Goal: Information Seeking & Learning: Find specific page/section

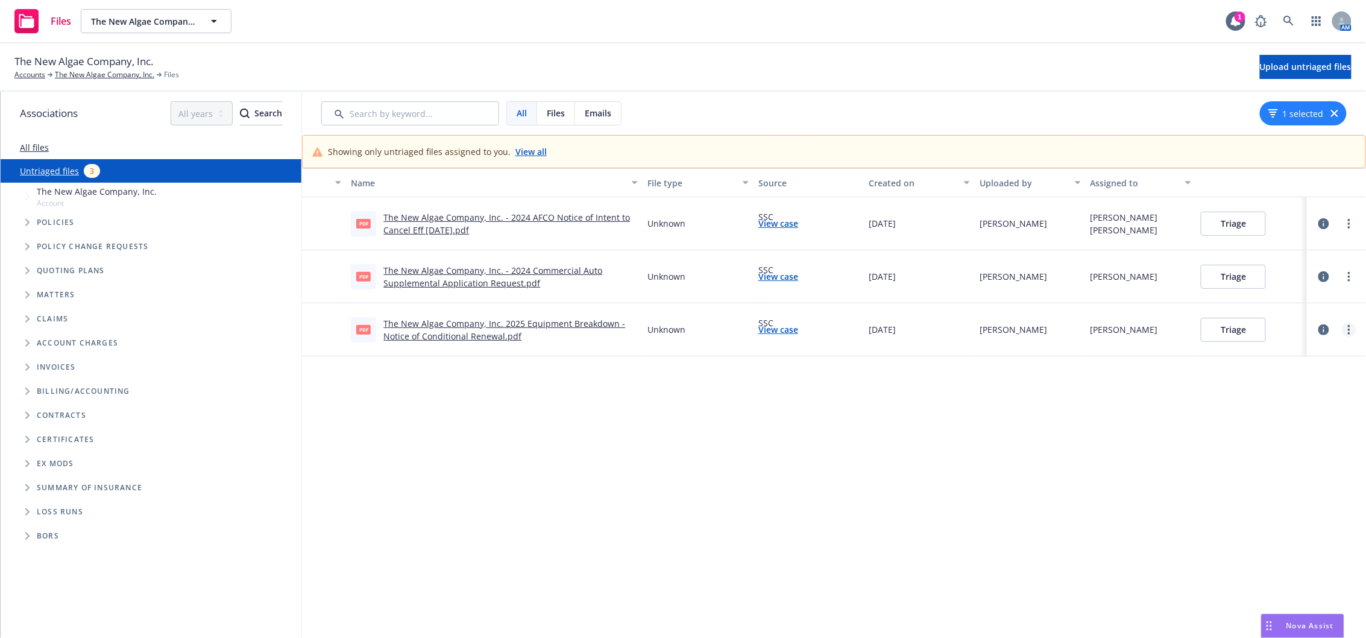
click at [1352, 329] on link "more" at bounding box center [1348, 329] width 14 height 14
click at [1287, 357] on link "Archive" at bounding box center [1303, 355] width 106 height 24
click at [1350, 277] on link "more" at bounding box center [1348, 276] width 14 height 14
click at [1282, 298] on link "Archive" at bounding box center [1303, 301] width 106 height 24
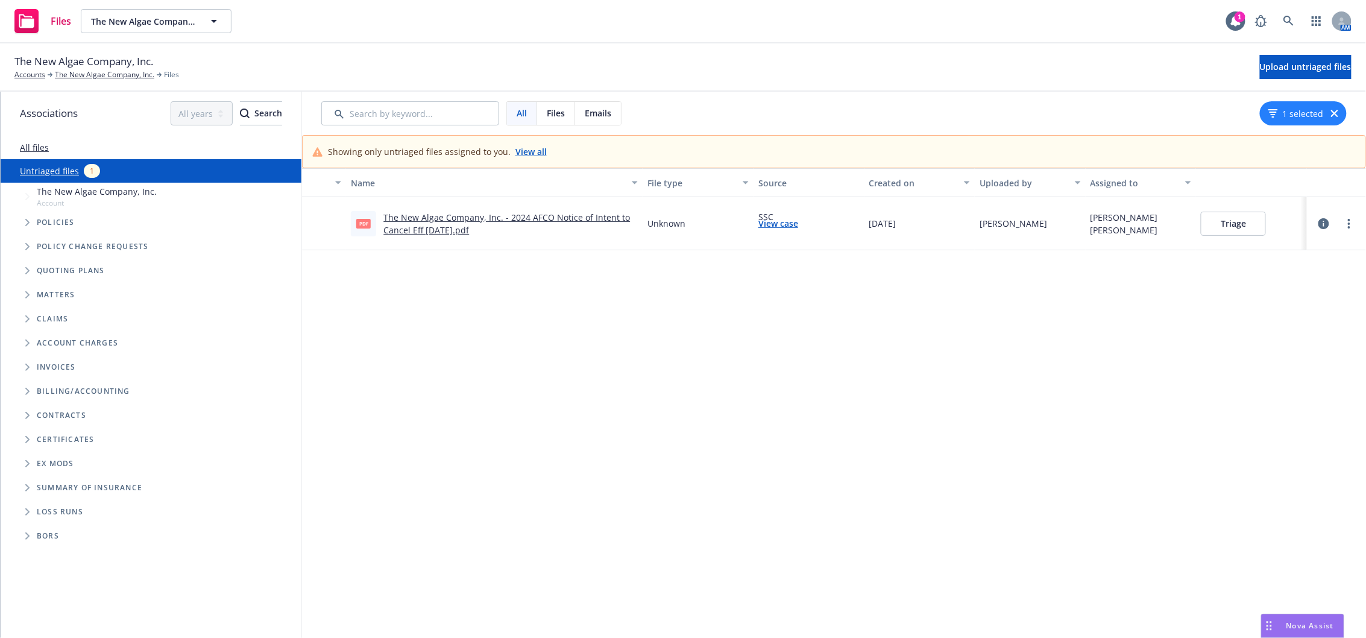
click at [28, 392] on icon "Folder Tree Example" at bounding box center [27, 390] width 4 height 7
click at [66, 438] on link "24-25 AFCO PFA" at bounding box center [68, 436] width 63 height 13
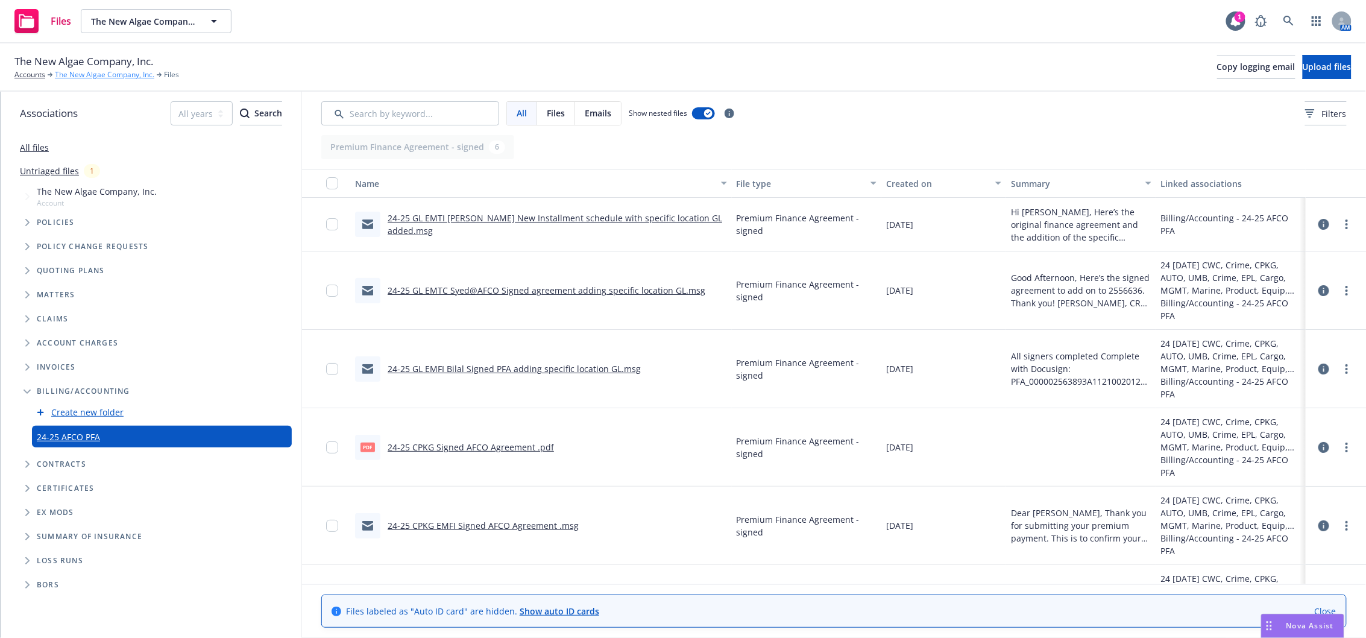
click at [96, 80] on link "The New Algae Company, Inc." at bounding box center [104, 74] width 99 height 11
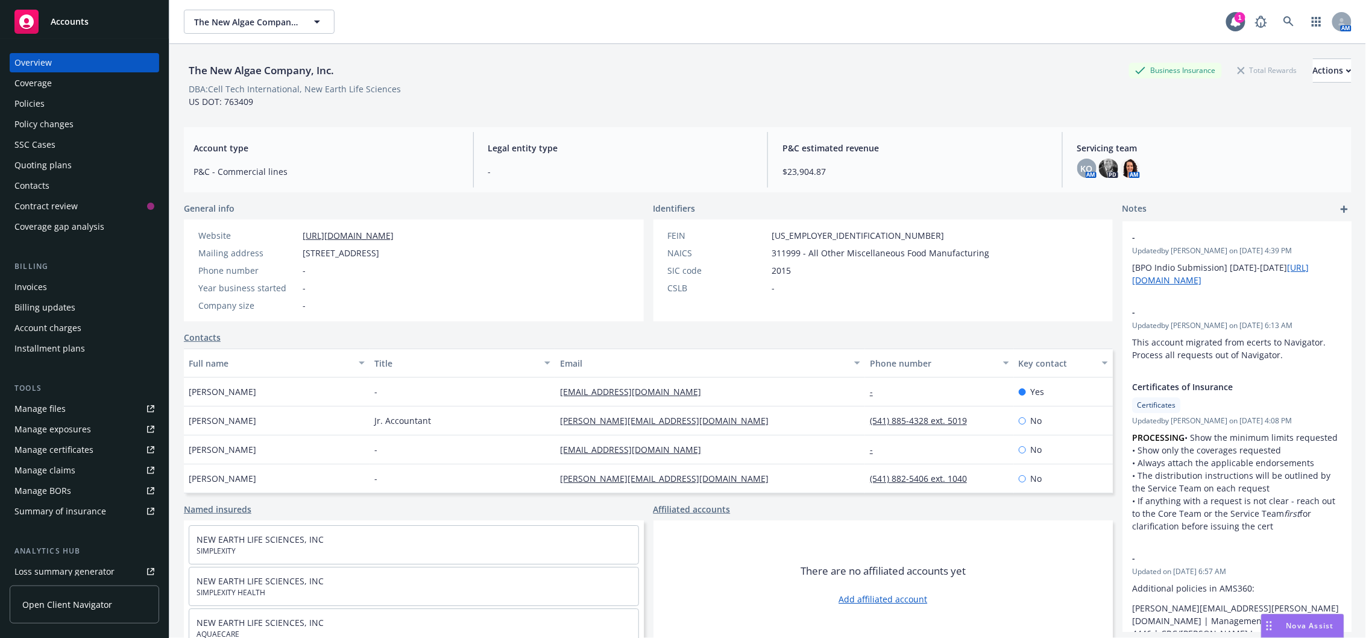
click at [52, 119] on div "Policy changes" at bounding box center [43, 123] width 59 height 19
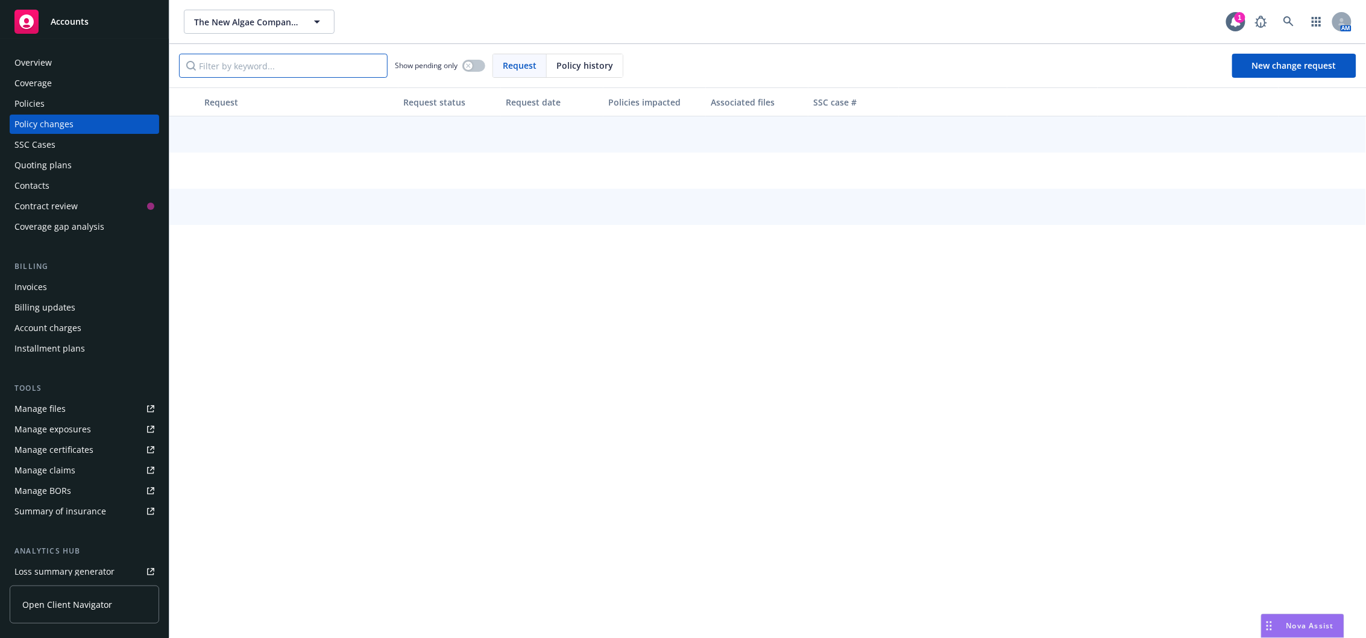
click at [275, 61] on input "Filter by keyword..." at bounding box center [283, 66] width 209 height 24
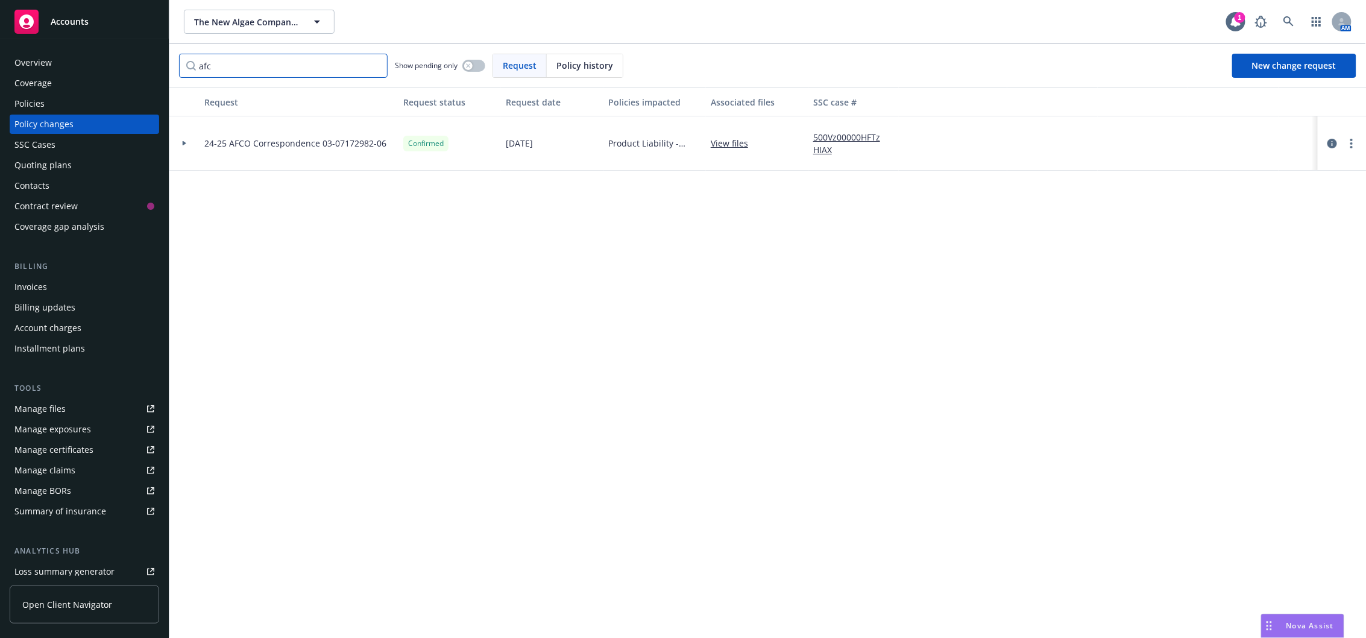
type input "afc"
click at [179, 143] on div at bounding box center [184, 143] width 20 height 4
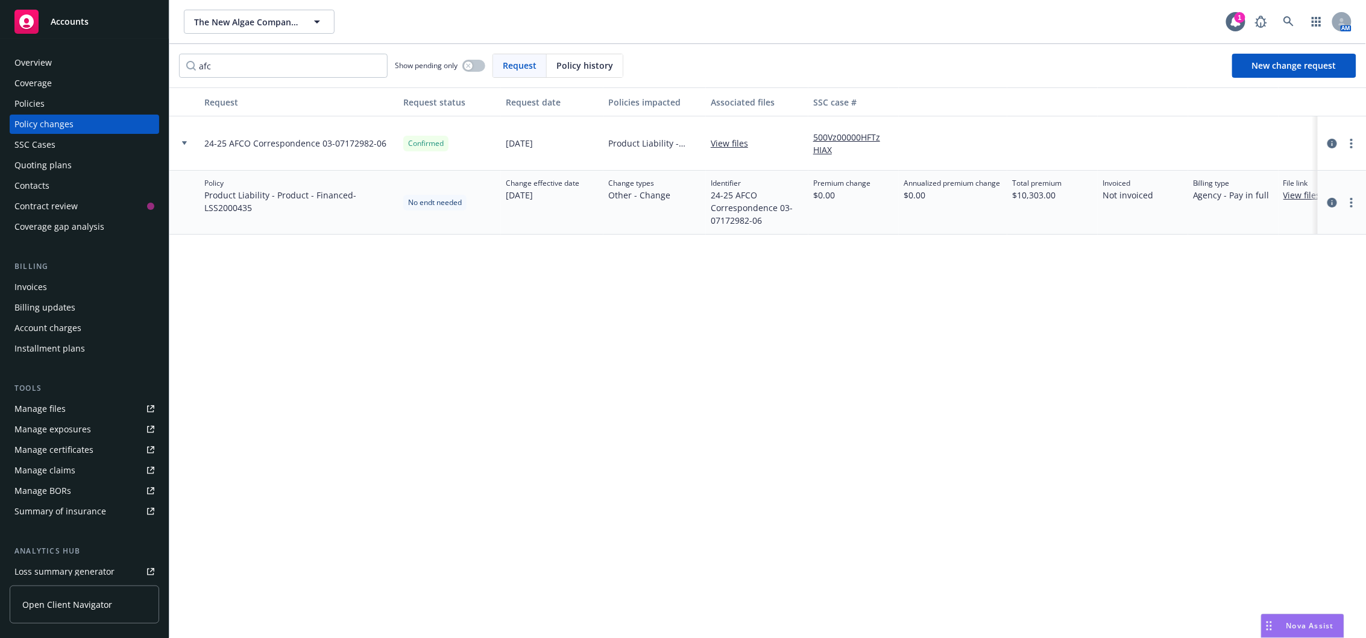
click at [1302, 199] on link "View files" at bounding box center [1306, 195] width 47 height 13
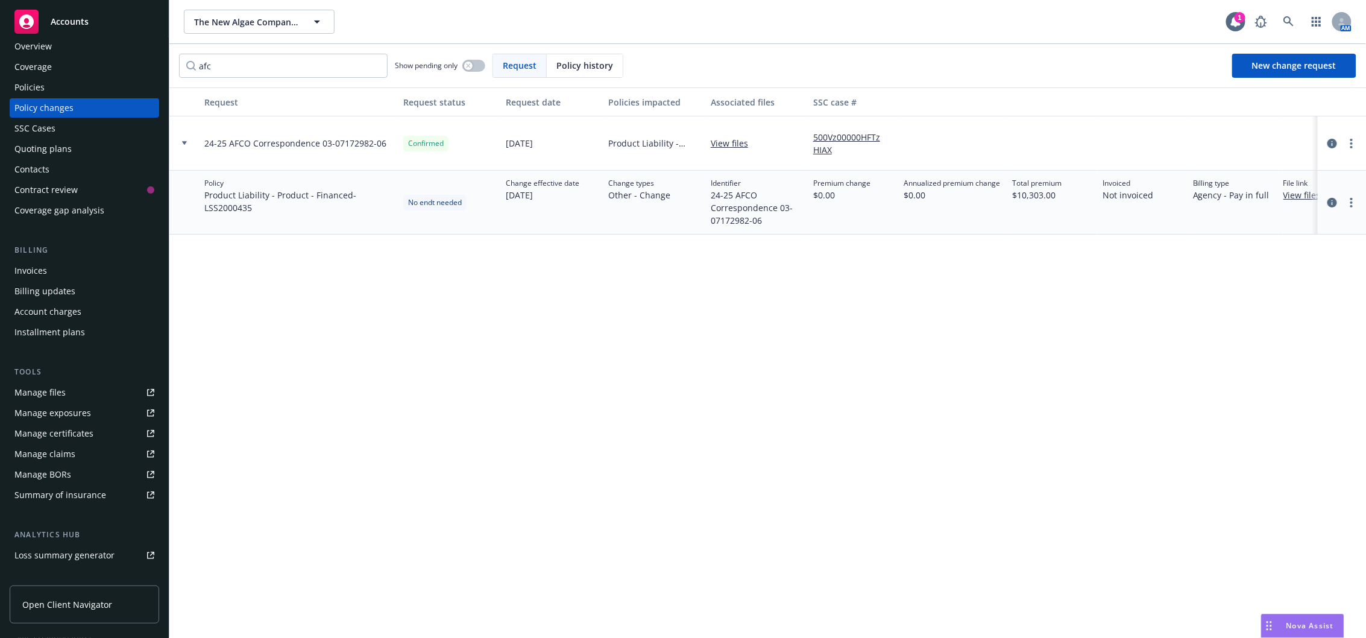
scroll to position [13, 0]
click at [40, 173] on div "Contacts" at bounding box center [31, 172] width 35 height 19
